Goal: Information Seeking & Learning: Find specific page/section

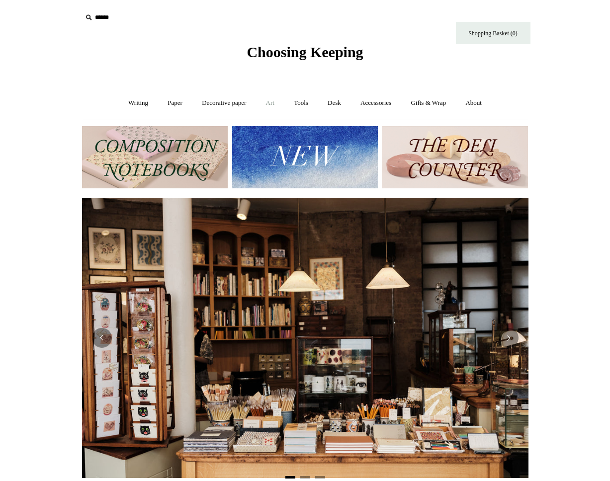
click at [268, 103] on link "Art +" at bounding box center [270, 103] width 26 height 26
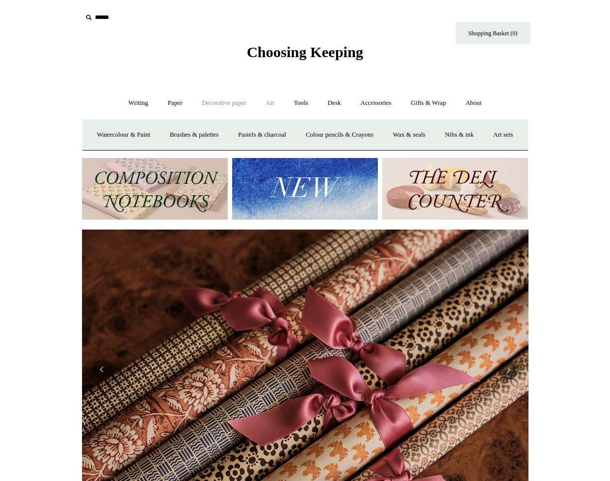
click at [204, 106] on link "Decorative paper +" at bounding box center [224, 103] width 62 height 26
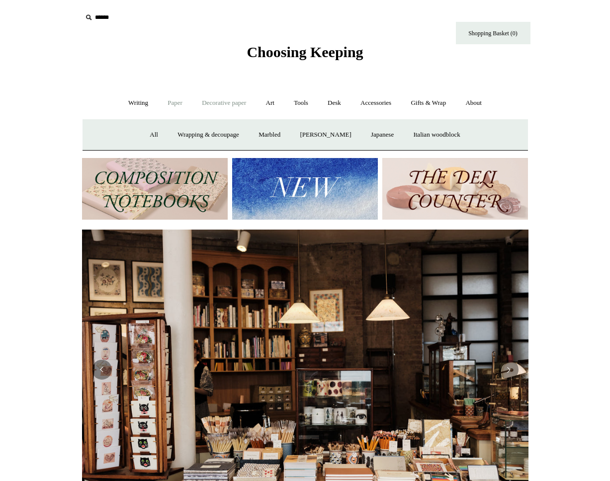
click at [161, 102] on link "Paper +" at bounding box center [175, 103] width 33 height 26
click at [131, 101] on link "Writing +" at bounding box center [138, 103] width 38 height 26
click at [432, 106] on link "Gifts & Wrap +" at bounding box center [428, 103] width 53 height 26
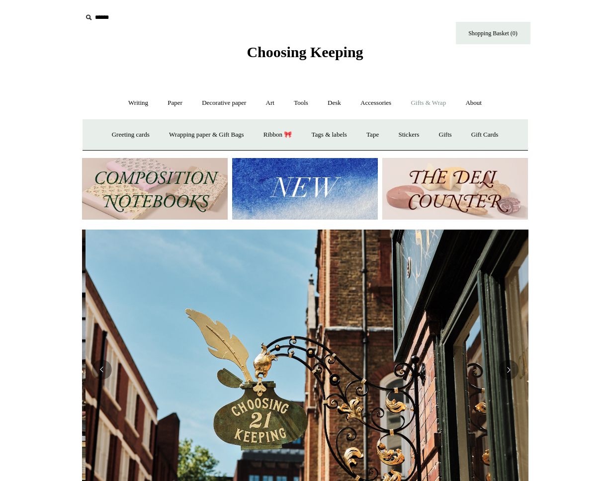
scroll to position [0, 446]
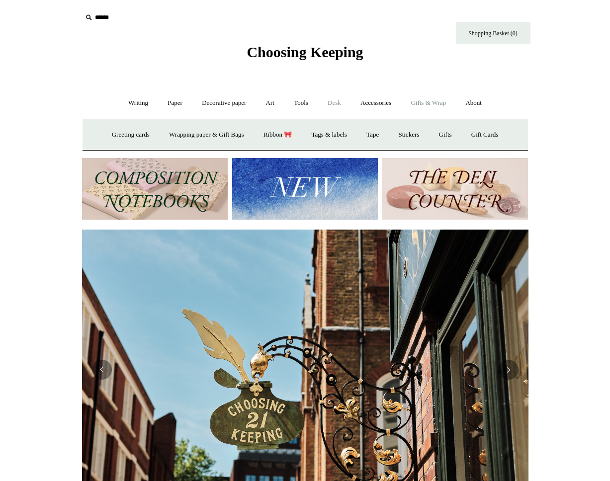
click at [338, 106] on link "Desk +" at bounding box center [334, 103] width 31 height 26
click at [368, 104] on link "Accessories +" at bounding box center [375, 103] width 49 height 26
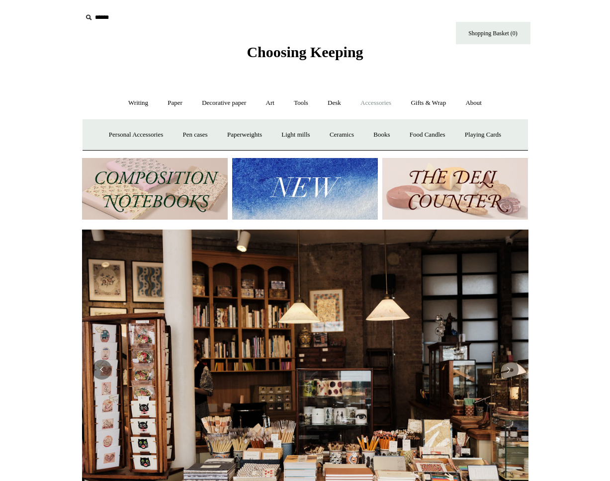
scroll to position [0, 0]
click at [165, 104] on link "Paper +" at bounding box center [175, 103] width 33 height 26
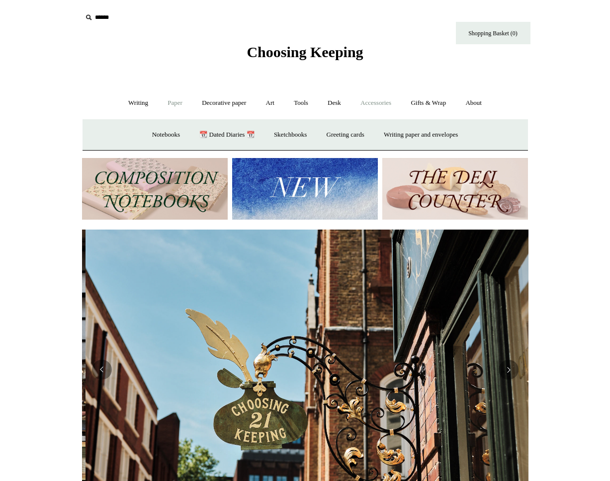
scroll to position [0, 446]
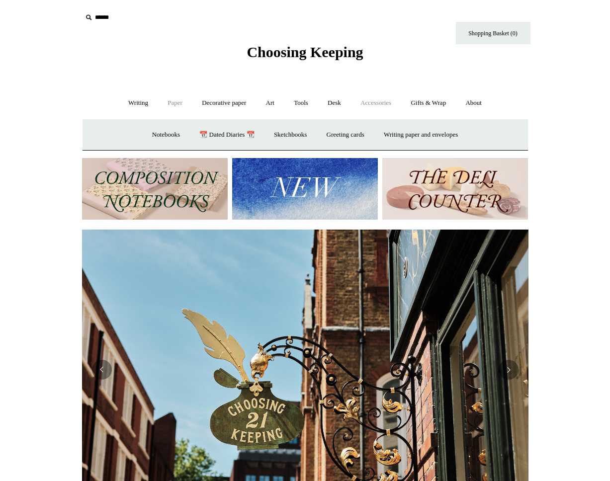
click at [376, 103] on link "Accessories +" at bounding box center [375, 103] width 49 height 26
click at [145, 136] on link "Personal Accessories +" at bounding box center [136, 135] width 72 height 26
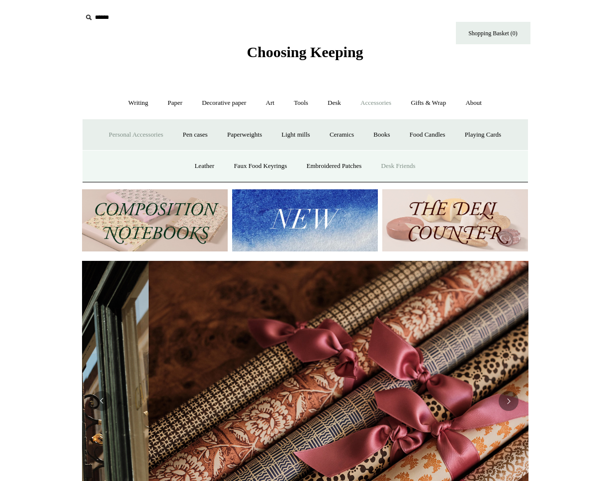
scroll to position [0, 893]
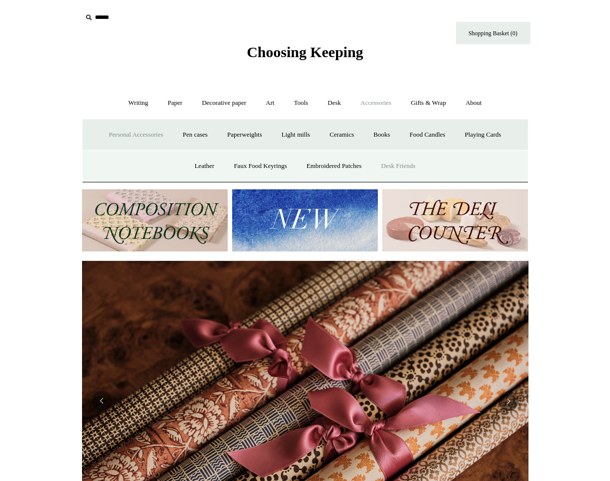
click at [397, 165] on link "Desk Friends" at bounding box center [398, 166] width 52 height 26
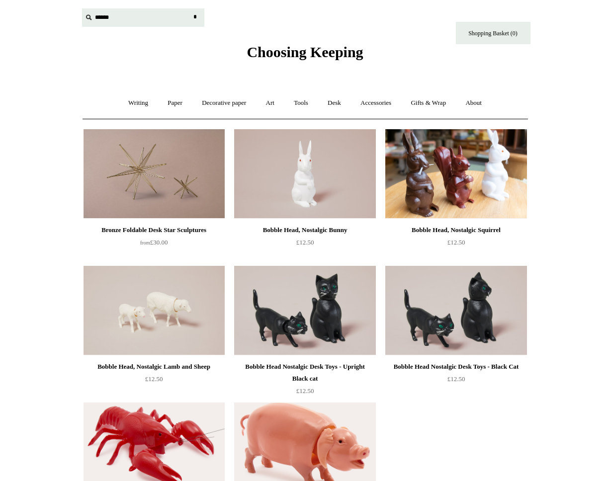
scroll to position [4, 0]
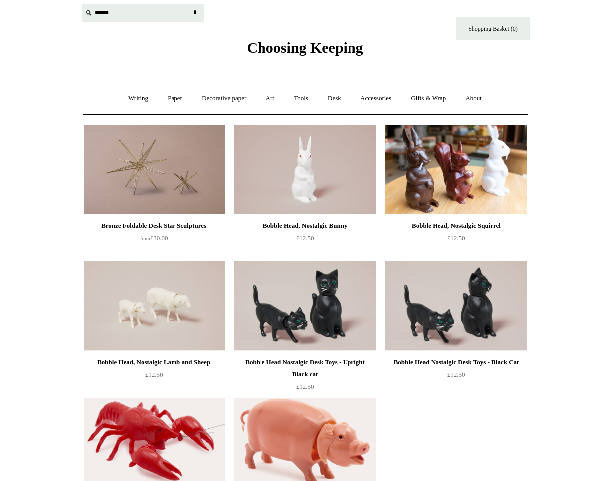
click at [99, 21] on input "text" at bounding box center [143, 13] width 122 height 18
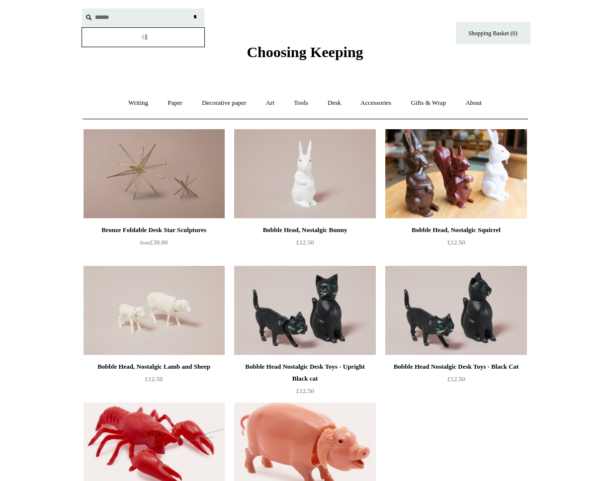
type input "******"
click at [190, 8] on input "*" at bounding box center [195, 16] width 10 height 17
